Goal: Task Accomplishment & Management: Use online tool/utility

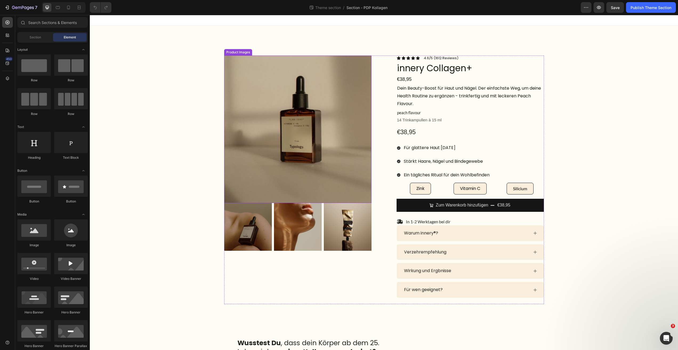
click at [290, 147] on img at bounding box center [297, 128] width 147 height 147
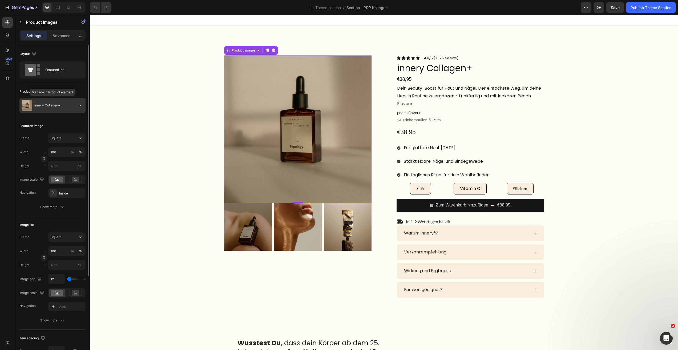
click at [25, 105] on img at bounding box center [27, 105] width 11 height 11
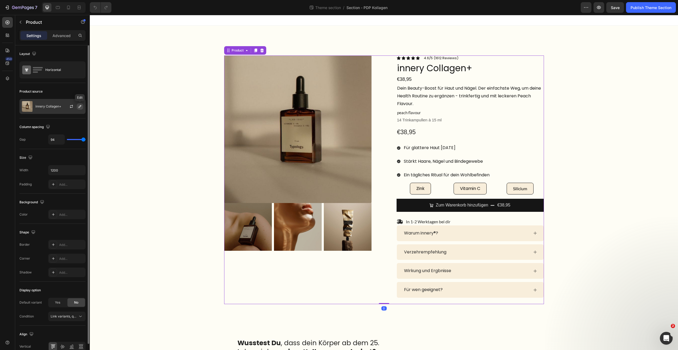
click at [80, 104] on icon "button" at bounding box center [80, 106] width 4 height 4
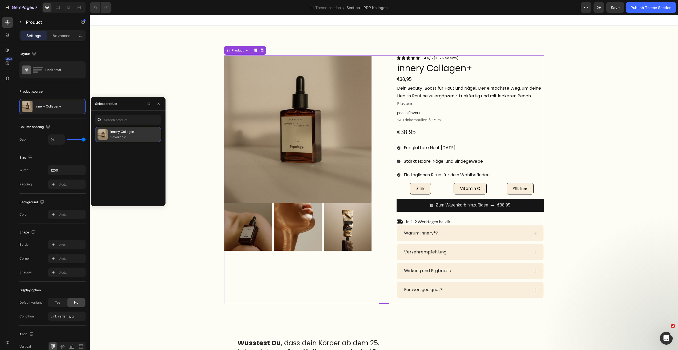
click at [132, 135] on p "1 available" at bounding box center [134, 136] width 49 height 5
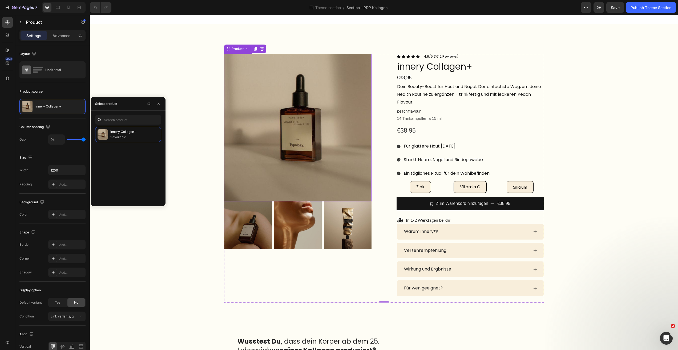
scroll to position [2, 0]
